Goal: Navigation & Orientation: Go to known website

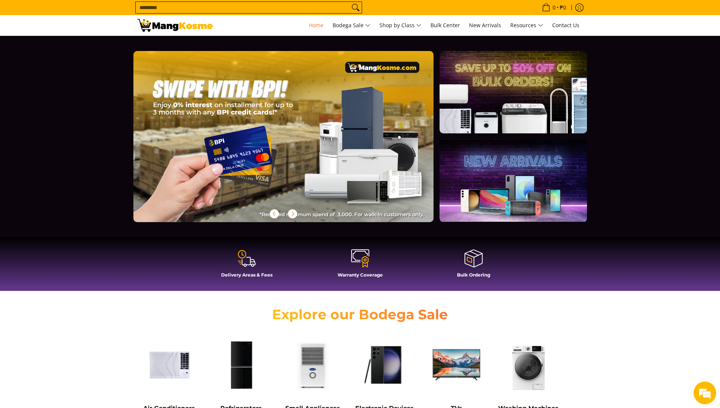
scroll to position [0, 901]
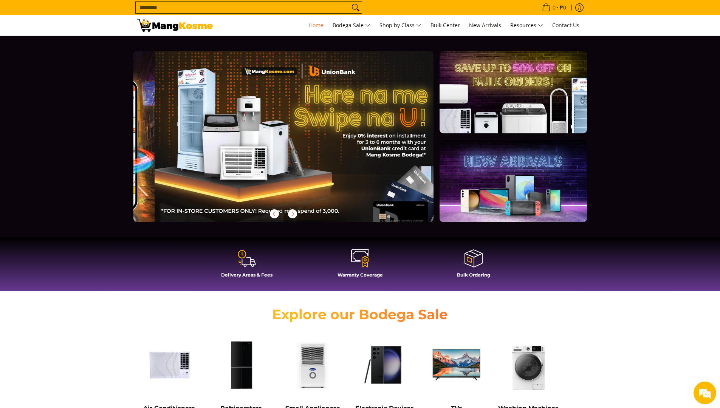
scroll to position [0, 601]
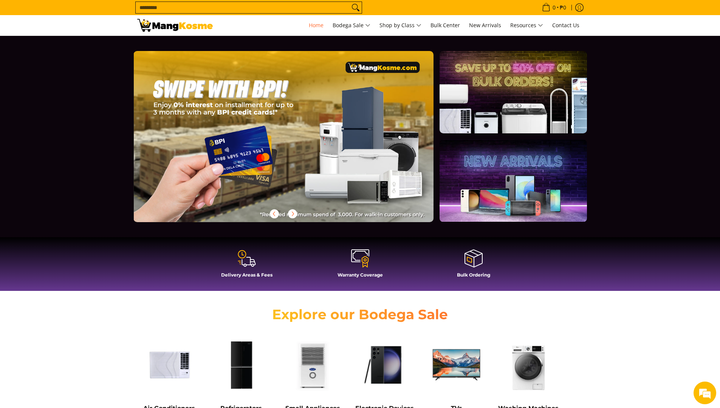
scroll to position [0, 901]
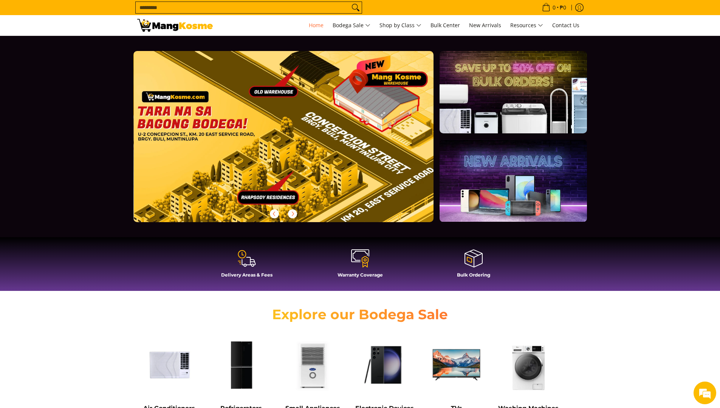
scroll to position [0, 1202]
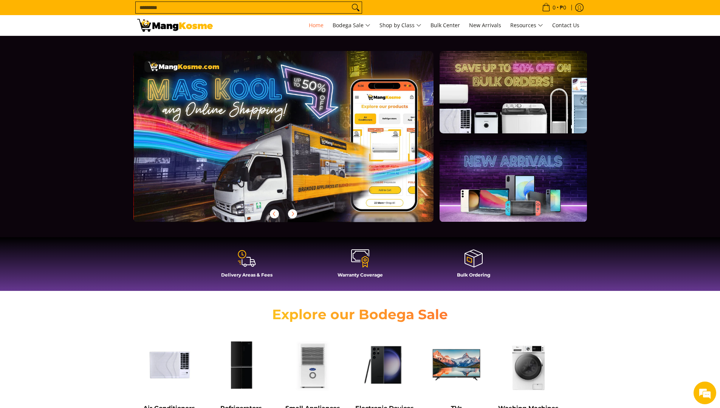
scroll to position [0, 300]
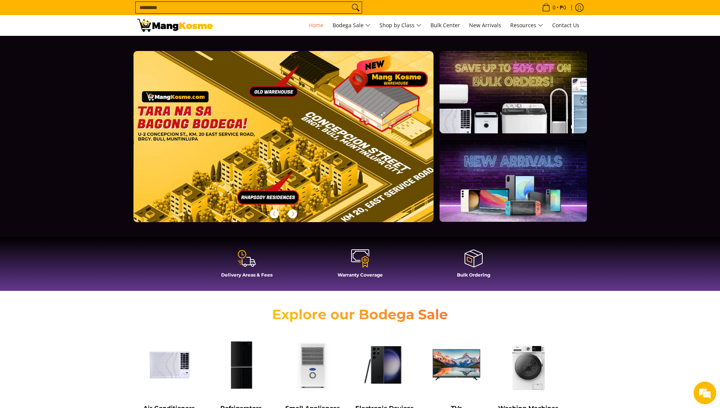
scroll to position [0, 1202]
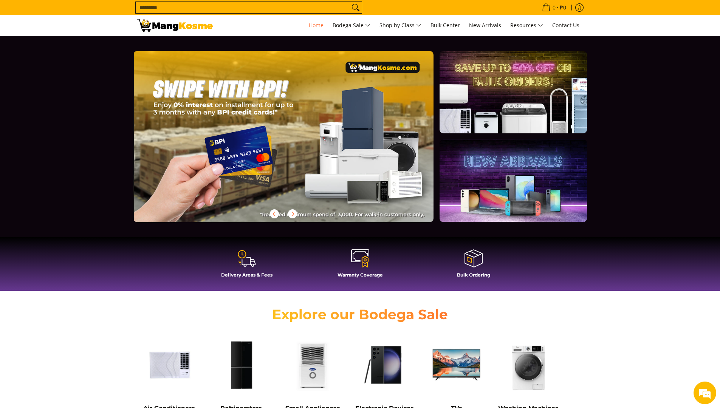
scroll to position [0, 901]
